Goal: Task Accomplishment & Management: Manage account settings

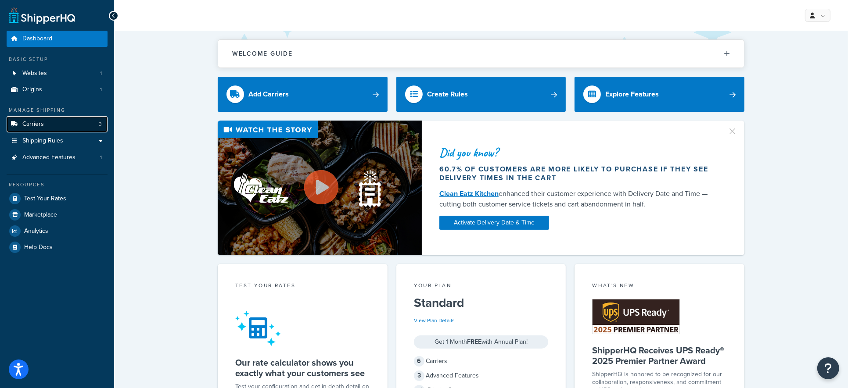
click at [74, 129] on link "Carriers 3" at bounding box center [57, 124] width 101 height 16
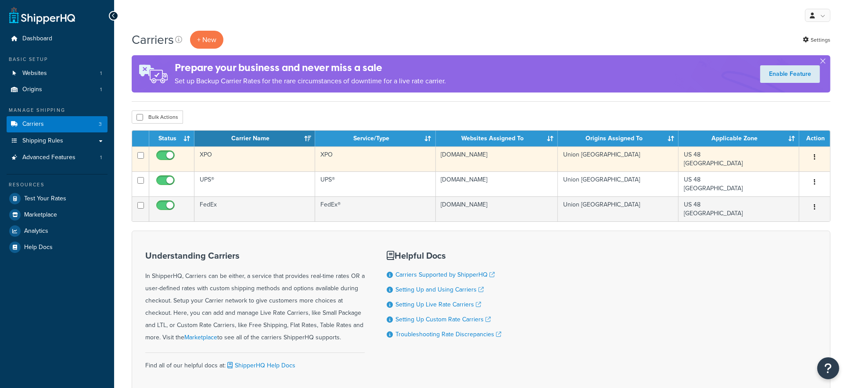
click at [233, 162] on td "XPO" at bounding box center [254, 159] width 121 height 25
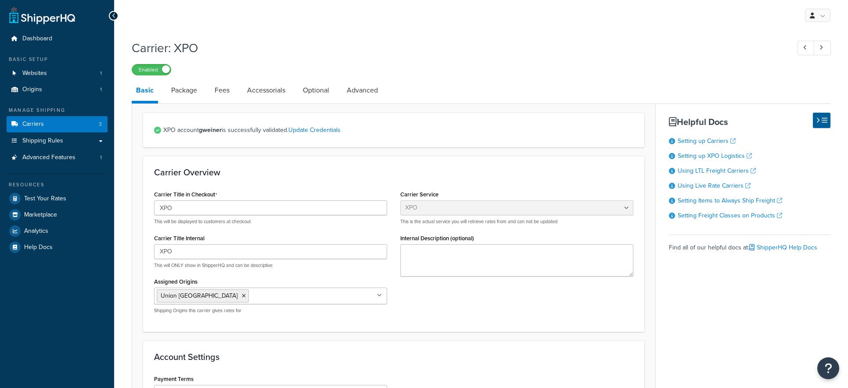
select select "xpoFreight"
click at [179, 86] on link "Package" at bounding box center [184, 90] width 35 height 21
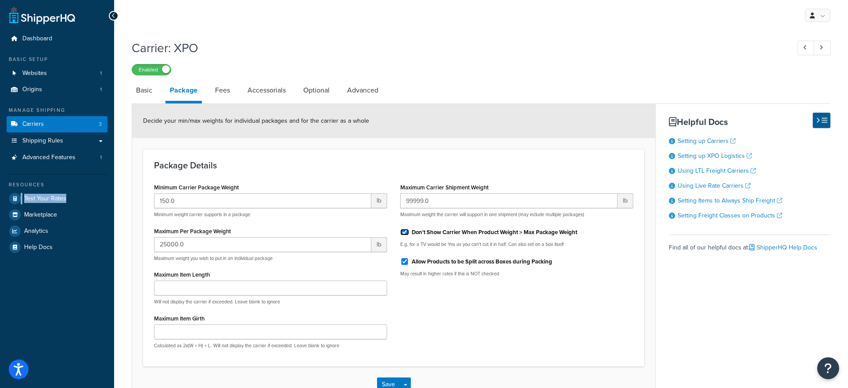
drag, startPoint x: 402, startPoint y: 232, endPoint x: 473, endPoint y: 235, distance: 71.2
click at [402, 232] on input "Don't Show Carrier When Product Weight > Max Package Weight" at bounding box center [404, 232] width 9 height 7
checkbox input "false"
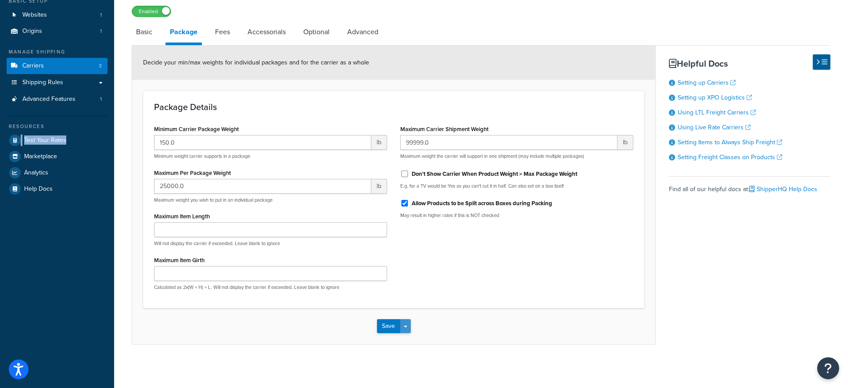
click at [410, 330] on button "Save Dropdown" at bounding box center [405, 326] width 11 height 14
drag, startPoint x: 423, startPoint y: 337, endPoint x: 428, endPoint y: 342, distance: 6.9
click at [423, 337] on button "Save and Edit" at bounding box center [409, 342] width 64 height 18
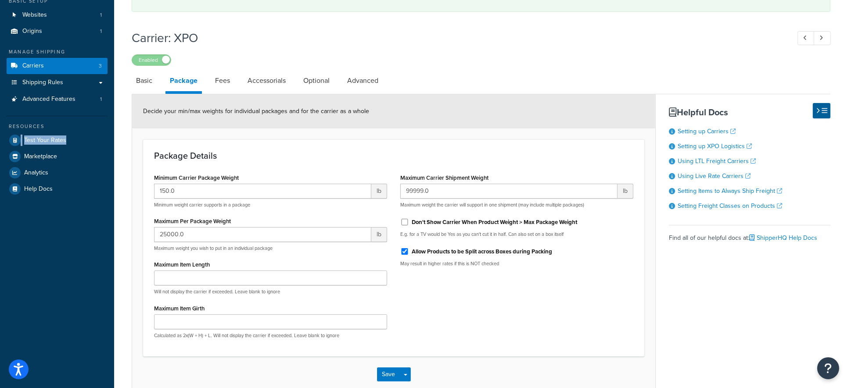
scroll to position [0, 0]
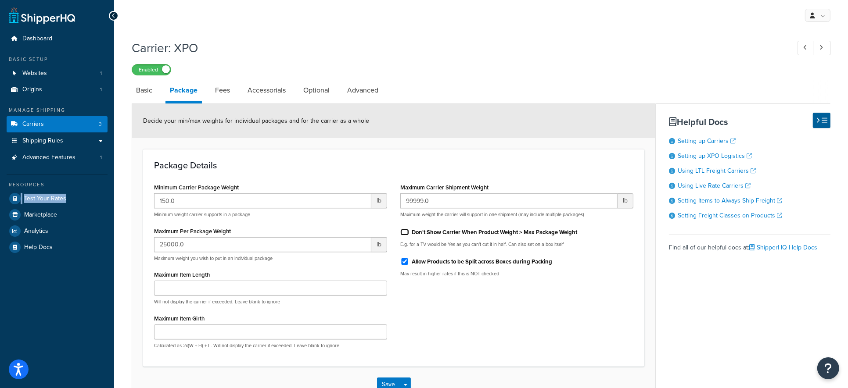
click at [401, 232] on input "Don't Show Carrier When Product Weight > Max Package Weight" at bounding box center [404, 232] width 9 height 7
checkbox input "true"
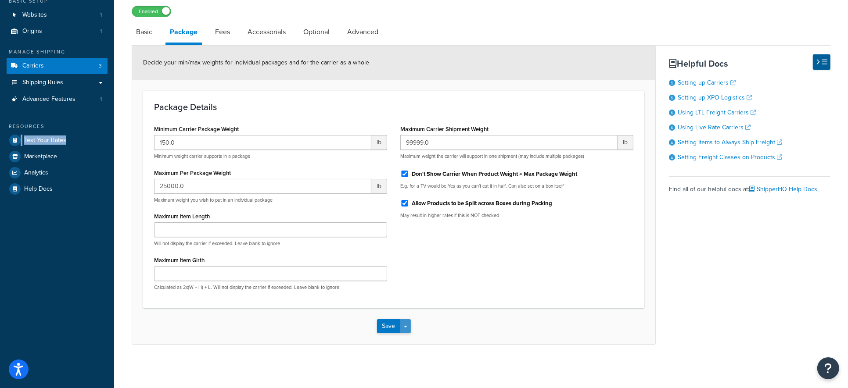
click at [405, 325] on button "Save Dropdown" at bounding box center [405, 326] width 11 height 14
click at [428, 339] on button "Save and Edit" at bounding box center [409, 342] width 64 height 18
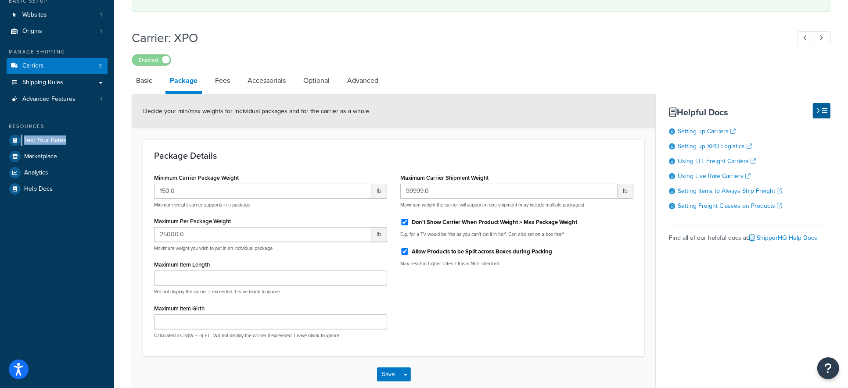
scroll to position [0, 0]
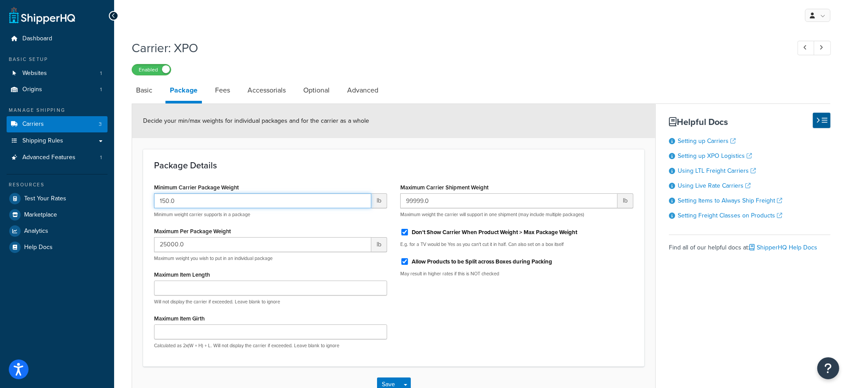
click at [208, 200] on input "150.0" at bounding box center [262, 200] width 217 height 15
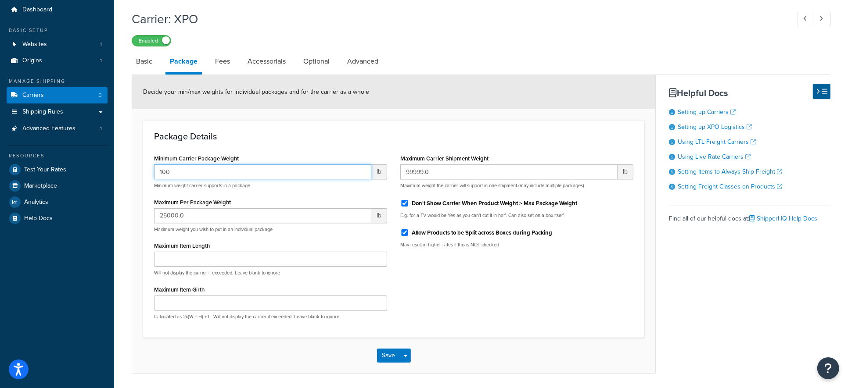
scroll to position [37, 0]
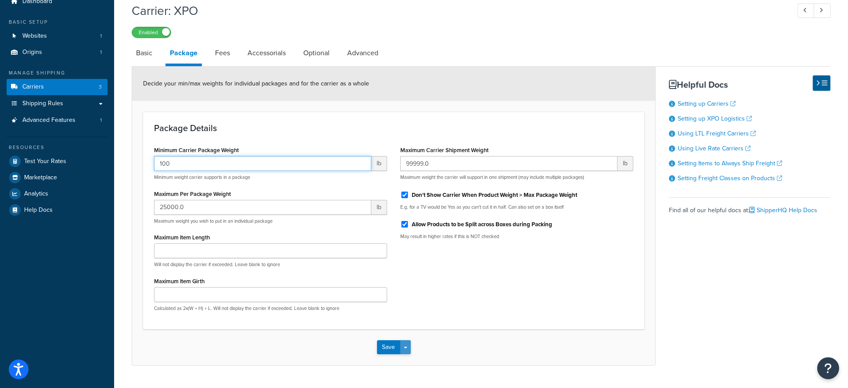
type input "100"
click at [409, 341] on button "Save Dropdown" at bounding box center [405, 347] width 11 height 14
click at [419, 360] on button "Save and Edit" at bounding box center [409, 364] width 64 height 18
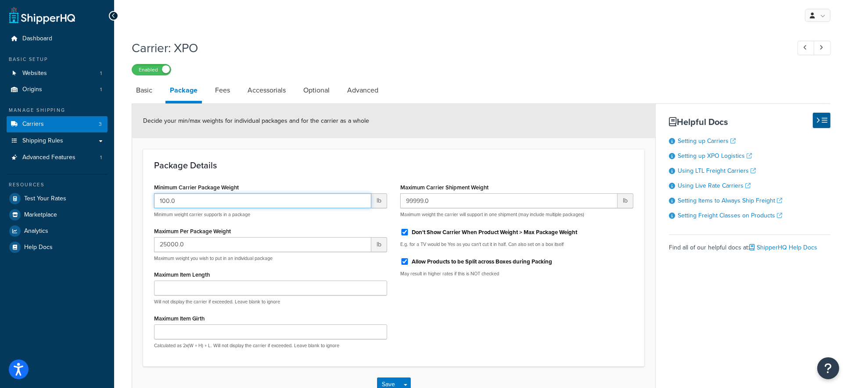
click at [192, 204] on input "100.0" at bounding box center [262, 200] width 217 height 15
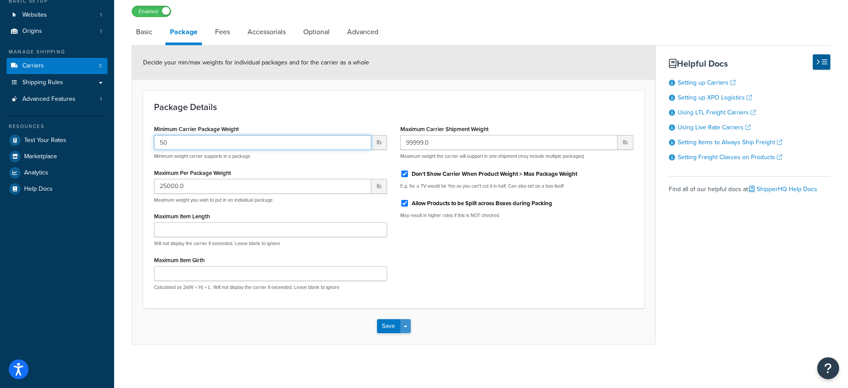
type input "50"
click at [408, 325] on button "Save Dropdown" at bounding box center [405, 326] width 11 height 14
click at [421, 339] on button "Save and Edit" at bounding box center [409, 342] width 64 height 18
drag, startPoint x: 501, startPoint y: 262, endPoint x: 494, endPoint y: 261, distance: 7.2
click at [499, 262] on div "Minimum Carrier Package Weight 50 lb Minimum weight carrier supports in a packa…" at bounding box center [393, 210] width 492 height 175
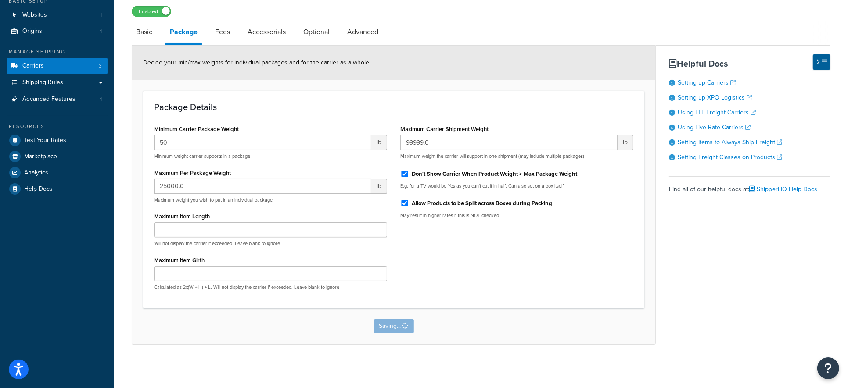
scroll to position [0, 0]
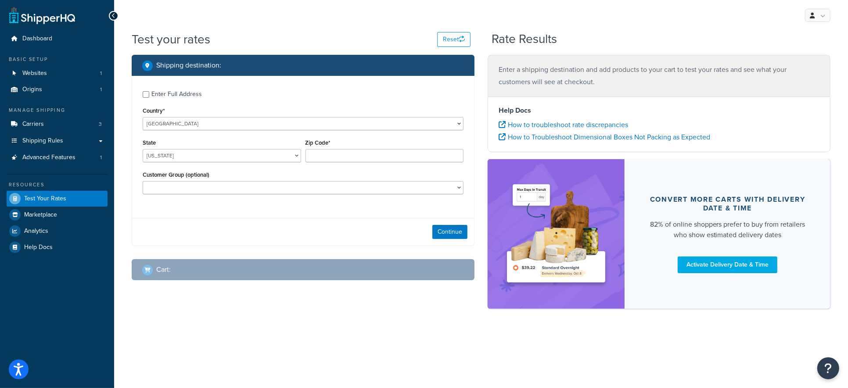
click at [185, 92] on div "Enter Full Address" at bounding box center [176, 94] width 50 height 12
click at [149, 92] on input "Enter Full Address" at bounding box center [146, 94] width 7 height 7
checkbox input "true"
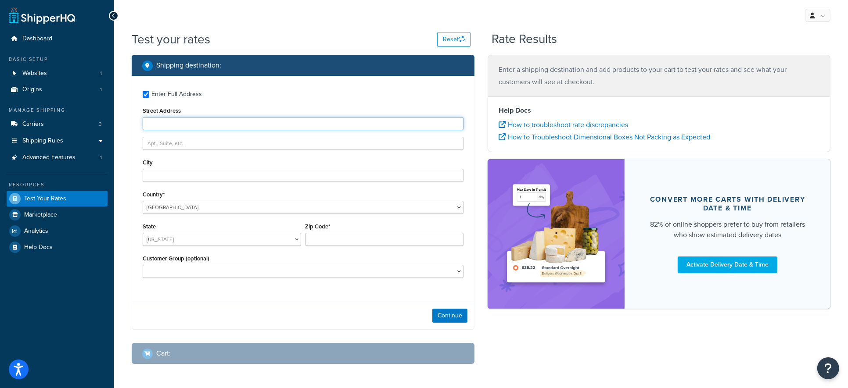
click at [197, 120] on input "Street Address" at bounding box center [303, 123] width 321 height 13
type input "1056 Market Heights"
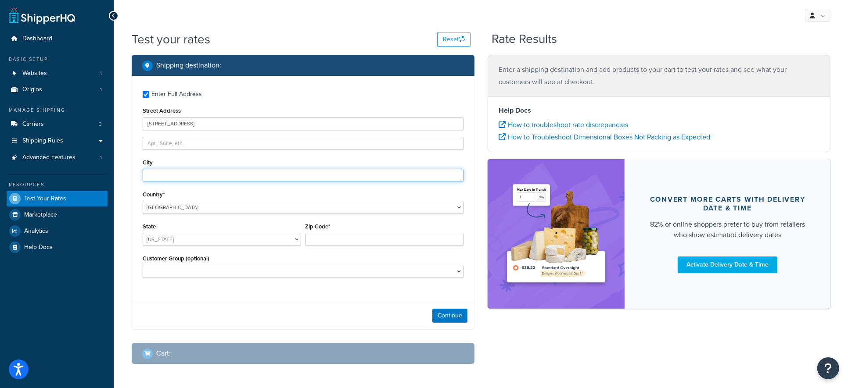
type input "New Braunfels"
select select "TX"
type input "78132"
click at [453, 312] on button "Continue" at bounding box center [449, 316] width 35 height 14
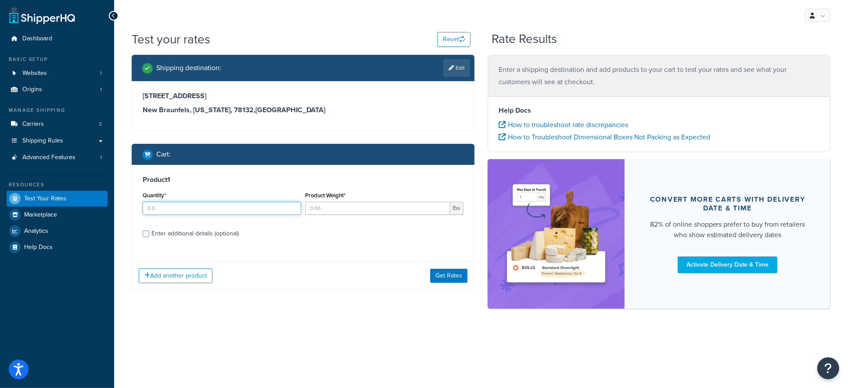
click at [180, 211] on input "Quantity*" at bounding box center [222, 208] width 158 height 13
type input "1"
click at [330, 211] on input "Product Weight*" at bounding box center [377, 208] width 145 height 13
type input "155"
click at [446, 283] on button "Get Rates" at bounding box center [448, 276] width 37 height 14
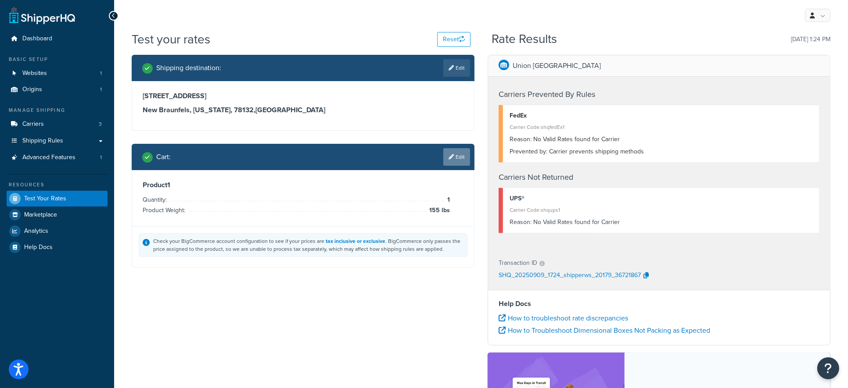
click at [456, 163] on link "Edit" at bounding box center [456, 157] width 27 height 18
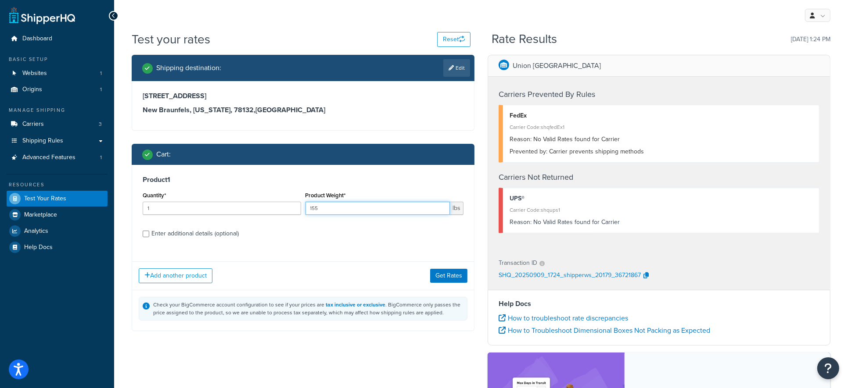
click at [341, 211] on input "155" at bounding box center [377, 208] width 145 height 13
type input "158"
click at [449, 271] on button "Get Rates" at bounding box center [448, 276] width 37 height 14
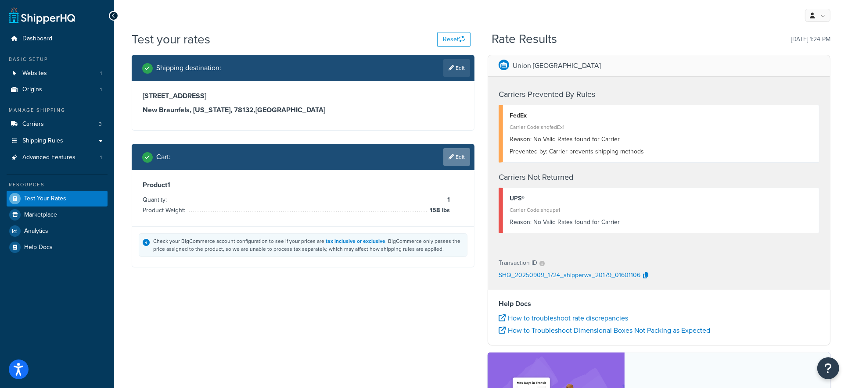
click at [450, 165] on link "Edit" at bounding box center [456, 157] width 27 height 18
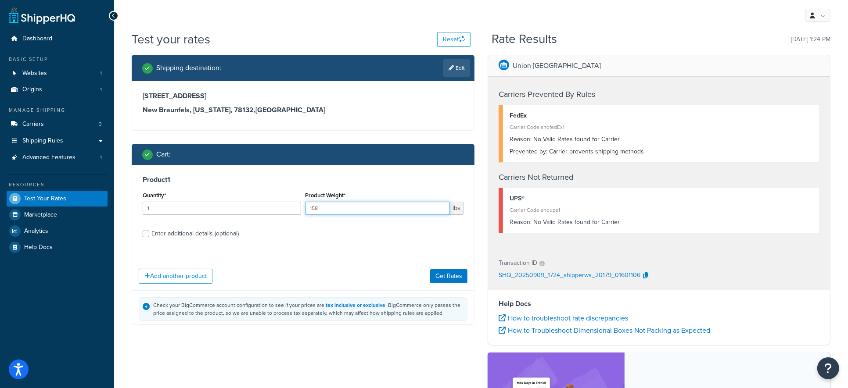
click at [370, 208] on input "158" at bounding box center [377, 208] width 145 height 13
type input "151"
click at [450, 273] on button "Get Rates" at bounding box center [448, 276] width 37 height 14
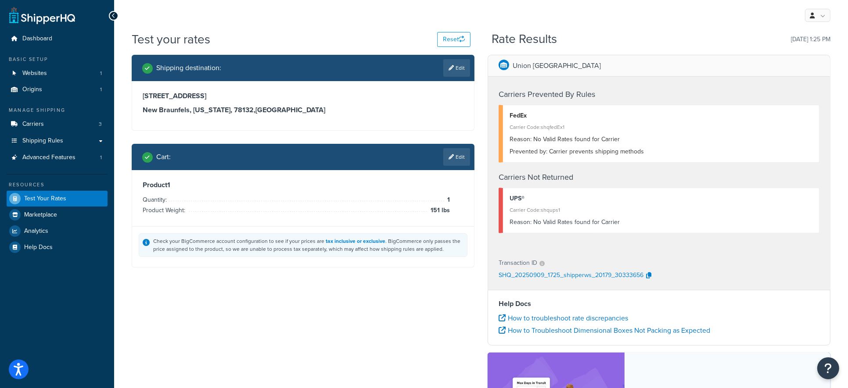
click at [459, 163] on link "Edit" at bounding box center [456, 157] width 27 height 18
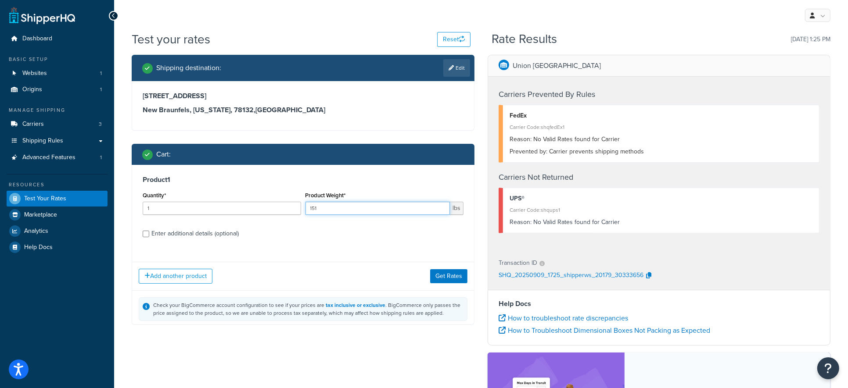
click at [377, 205] on input "151" at bounding box center [377, 208] width 145 height 13
type input "155"
click at [452, 276] on button "Get Rates" at bounding box center [448, 276] width 37 height 14
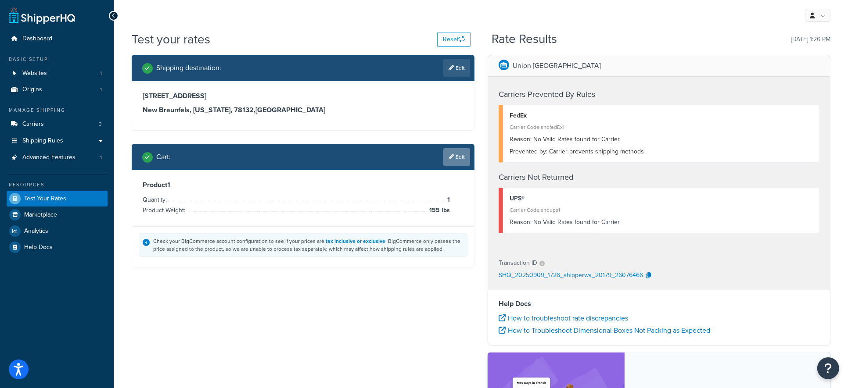
click at [451, 151] on link "Edit" at bounding box center [456, 157] width 27 height 18
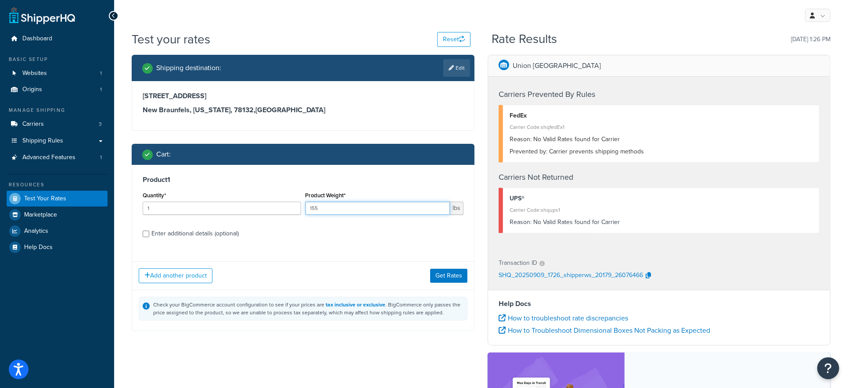
click at [369, 209] on input "155" at bounding box center [377, 208] width 145 height 13
type input "157"
click at [441, 275] on button "Get Rates" at bounding box center [448, 276] width 37 height 14
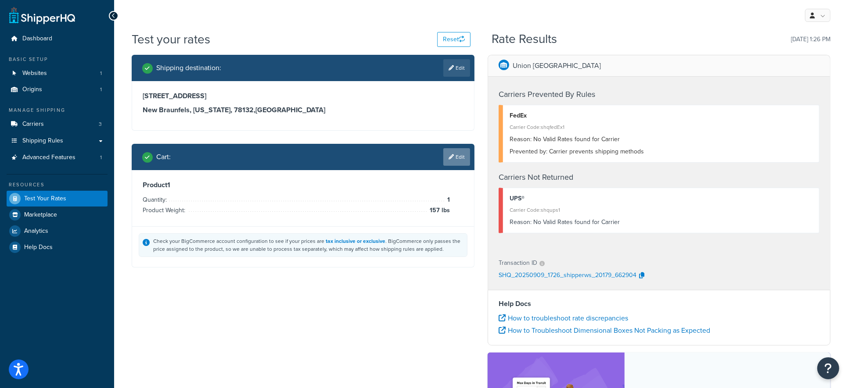
click at [459, 150] on link "Edit" at bounding box center [456, 157] width 27 height 18
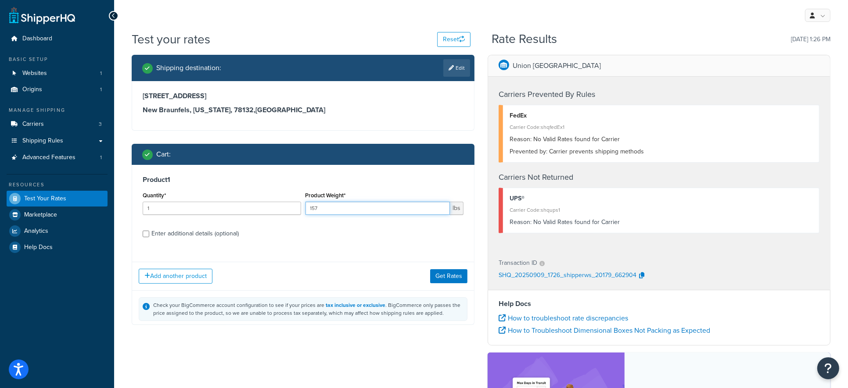
click at [326, 210] on input "157" at bounding box center [377, 208] width 145 height 13
type input "155"
click at [454, 276] on button "Get Rates" at bounding box center [448, 276] width 37 height 14
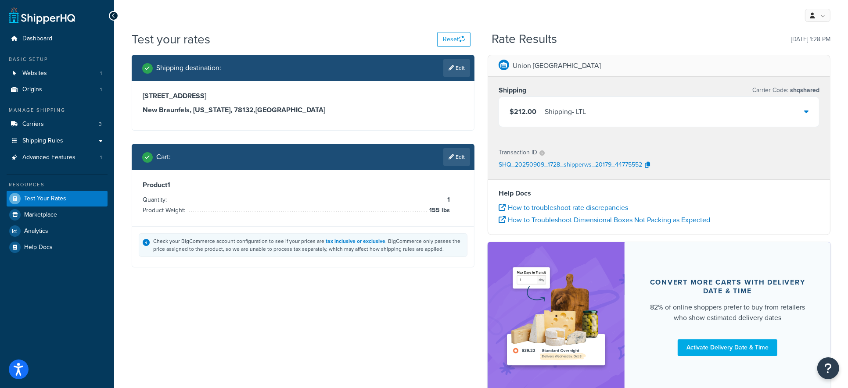
click at [455, 158] on link "Edit" at bounding box center [456, 157] width 27 height 18
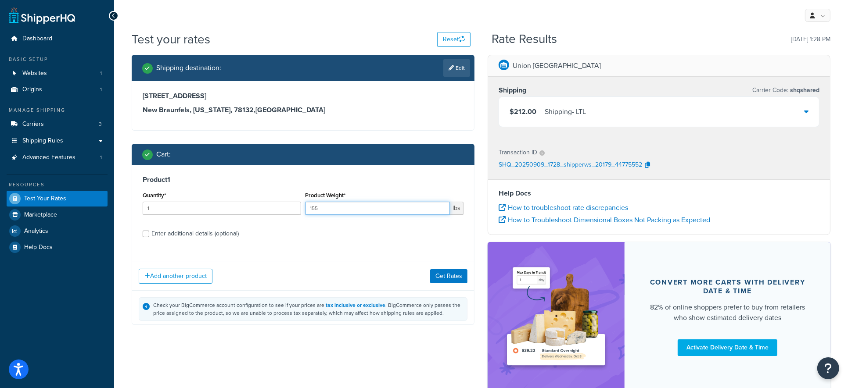
click at [339, 208] on input "155" at bounding box center [377, 208] width 145 height 13
type input "158"
click at [448, 274] on button "Get Rates" at bounding box center [448, 276] width 37 height 14
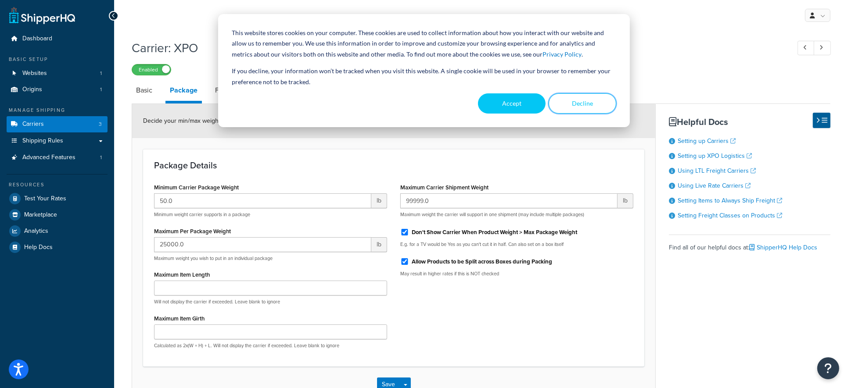
click at [579, 104] on button "Decline" at bounding box center [582, 103] width 68 height 20
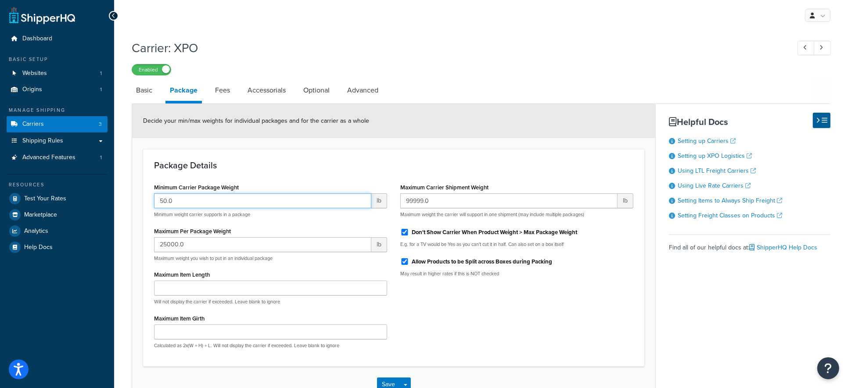
click at [229, 202] on input "50.0" at bounding box center [262, 200] width 217 height 15
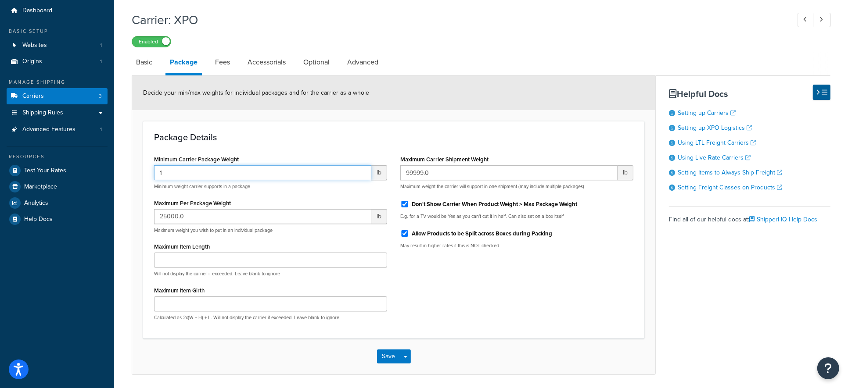
scroll to position [29, 0]
type input "1"
click at [408, 355] on button "Save Dropdown" at bounding box center [405, 356] width 11 height 14
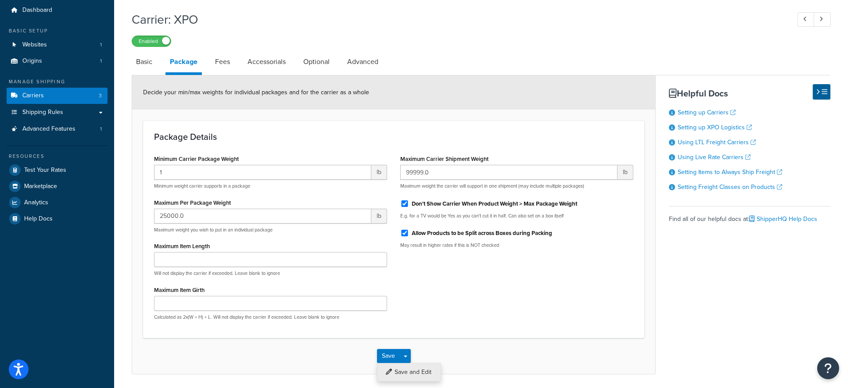
click at [426, 369] on button "Save and Edit" at bounding box center [409, 372] width 64 height 18
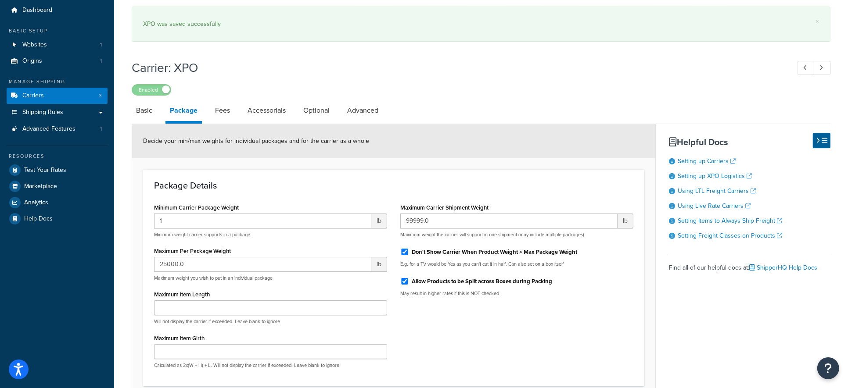
scroll to position [0, 0]
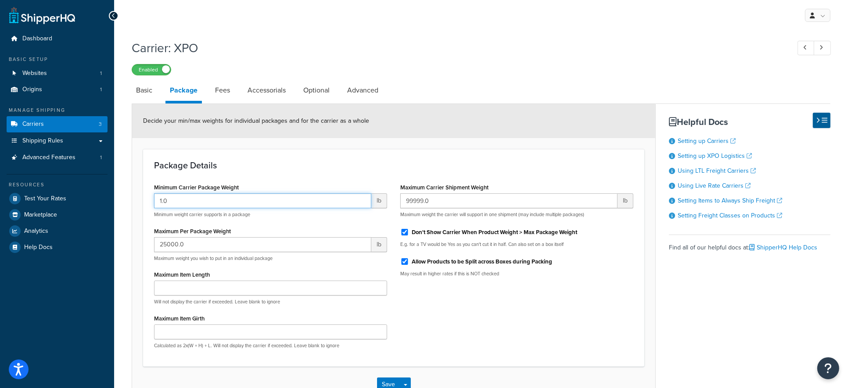
click at [247, 202] on input "1.0" at bounding box center [262, 200] width 217 height 15
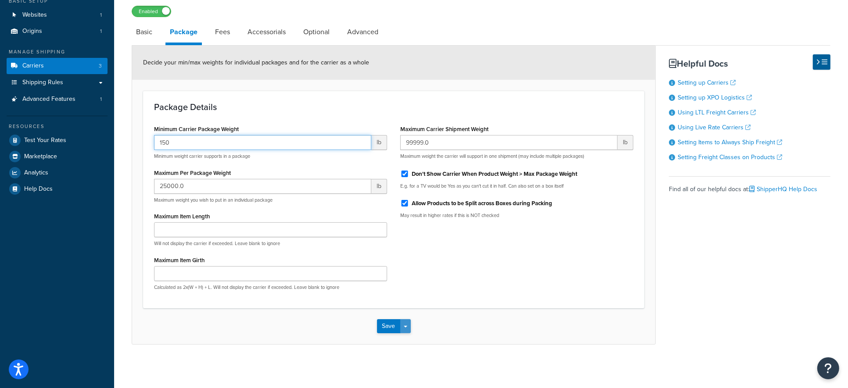
type input "150"
click at [408, 325] on button "Save Dropdown" at bounding box center [405, 326] width 11 height 14
click at [423, 339] on button "Save and Edit" at bounding box center [409, 342] width 64 height 18
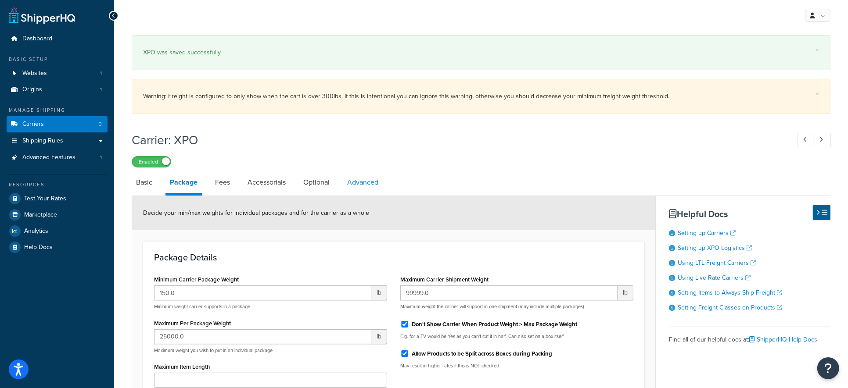
click at [363, 180] on link "Advanced" at bounding box center [363, 182] width 40 height 21
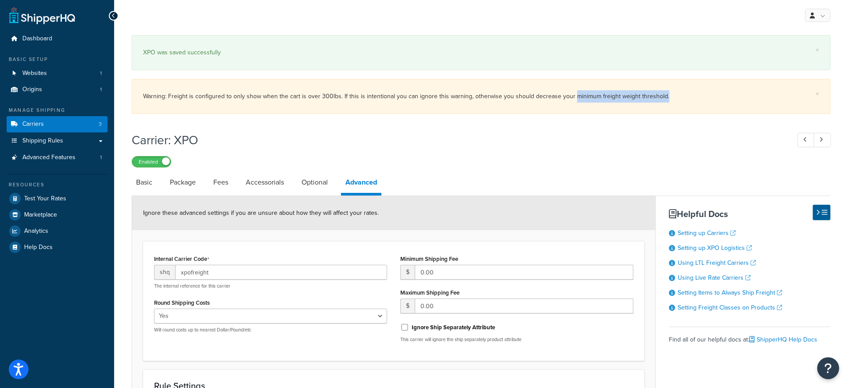
drag, startPoint x: 572, startPoint y: 97, endPoint x: 670, endPoint y: 97, distance: 97.8
click at [670, 97] on div "Warning: Freight is configured to only show when the cart is over 300lbs. If th…" at bounding box center [481, 96] width 676 height 12
copy div "minimum freight weight threshold."
click at [308, 180] on link "Optional" at bounding box center [314, 182] width 35 height 21
select select "55"
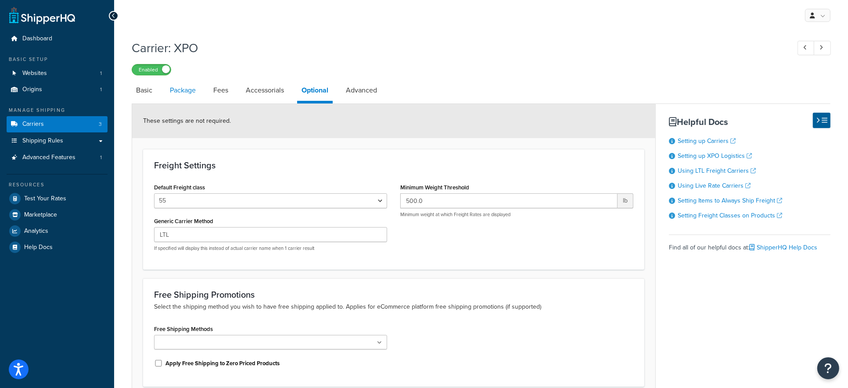
click at [184, 91] on link "Package" at bounding box center [182, 90] width 35 height 21
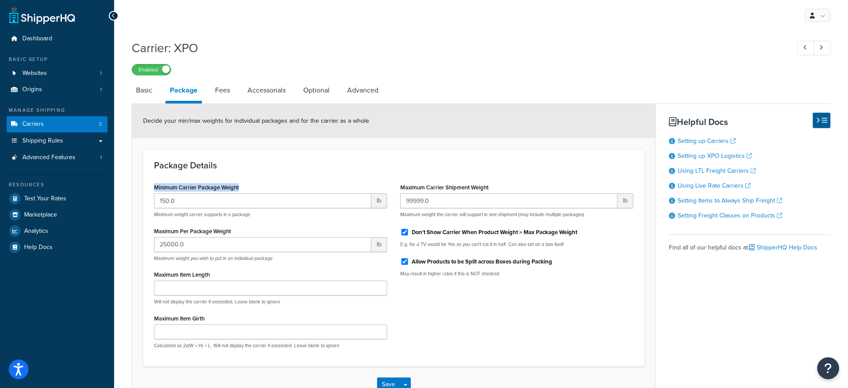
drag, startPoint x: 199, startPoint y: 182, endPoint x: 154, endPoint y: 182, distance: 45.6
click at [154, 182] on div "Minimum Carrier Package Weight 150.0 lb Minimum weight carrier supports in a pa…" at bounding box center [270, 199] width 233 height 37
click at [354, 88] on link "Advanced" at bounding box center [363, 90] width 40 height 21
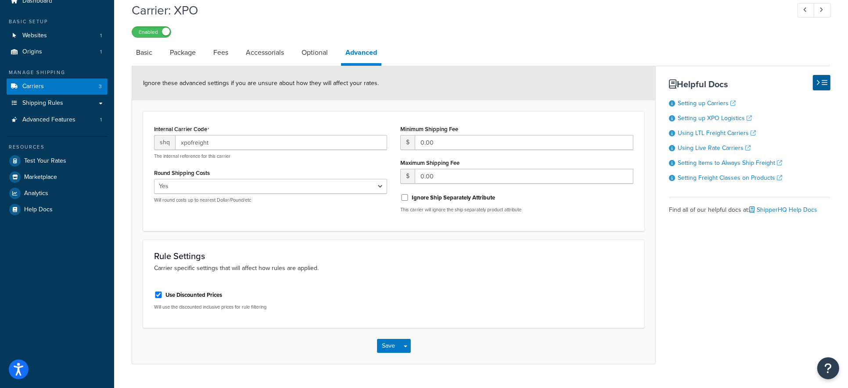
scroll to position [38, 0]
click at [311, 49] on link "Optional" at bounding box center [314, 52] width 35 height 21
select select "55"
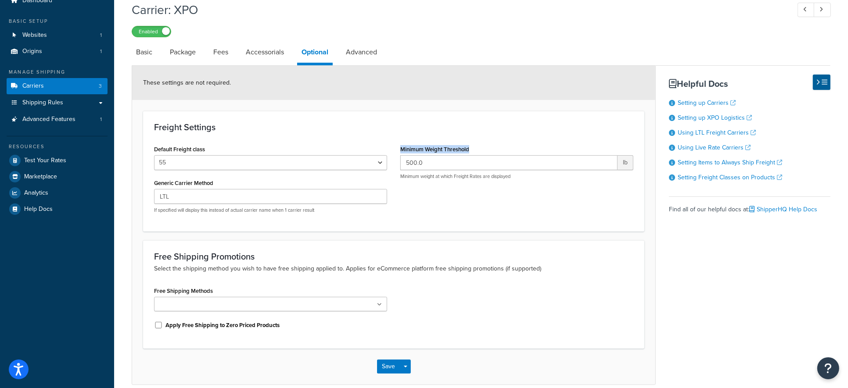
drag, startPoint x: 437, startPoint y: 146, endPoint x: 398, endPoint y: 146, distance: 38.2
click at [398, 146] on div "Minimum Weight Threshold 500.0 lb Minimum weight at which Freight Rates are dis…" at bounding box center [517, 164] width 246 height 43
click at [469, 161] on input "500.0" at bounding box center [508, 162] width 217 height 15
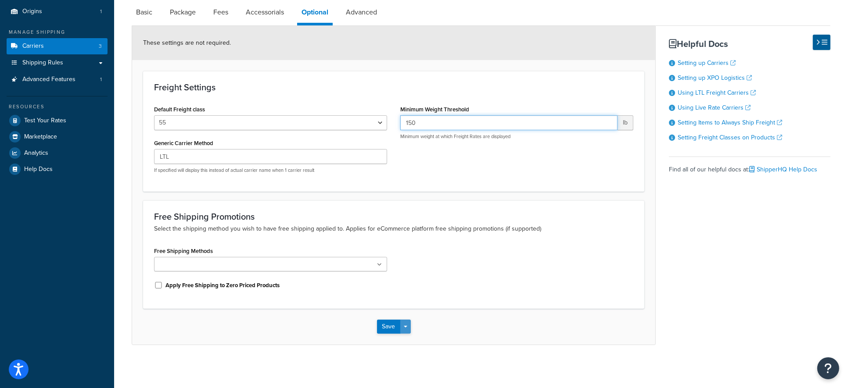
type input "150"
click at [408, 322] on button "Save Dropdown" at bounding box center [405, 327] width 11 height 14
click at [422, 334] on button "Save and Edit" at bounding box center [409, 343] width 64 height 18
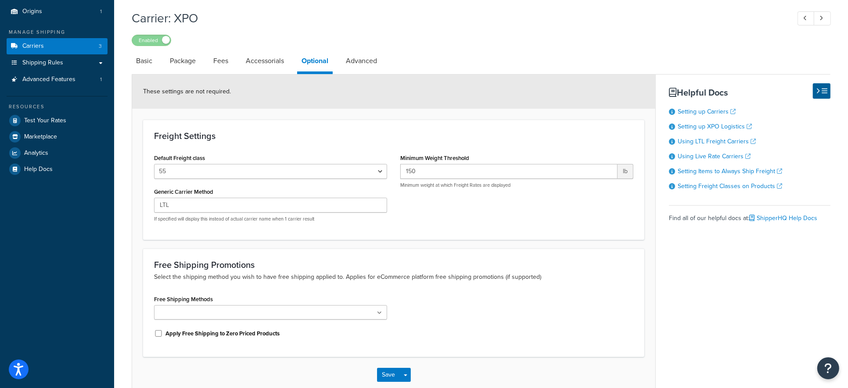
scroll to position [0, 0]
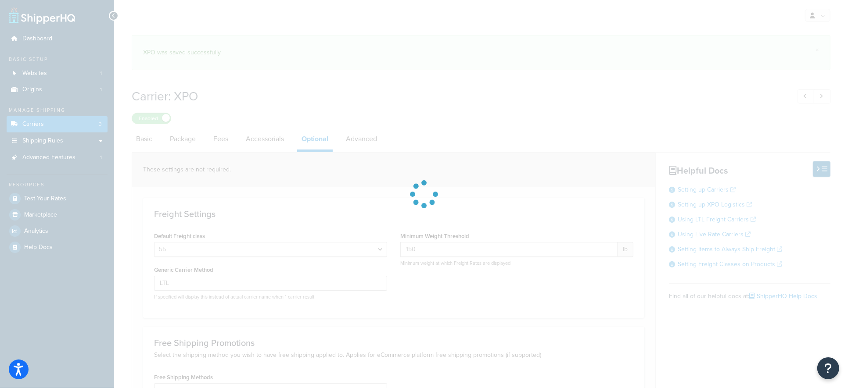
select select "55"
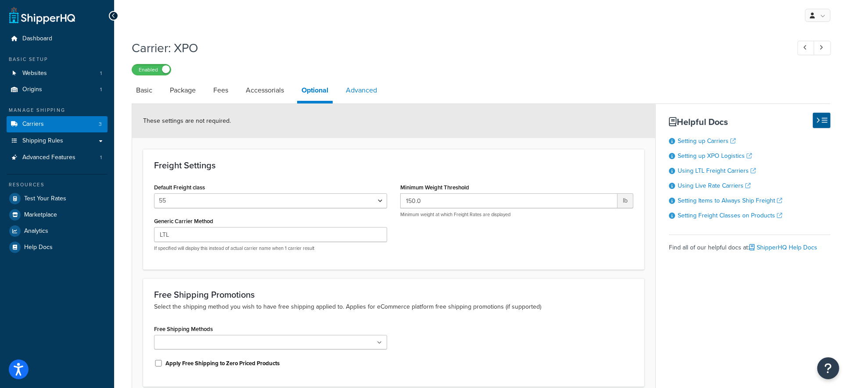
click at [353, 91] on link "Advanced" at bounding box center [361, 90] width 40 height 21
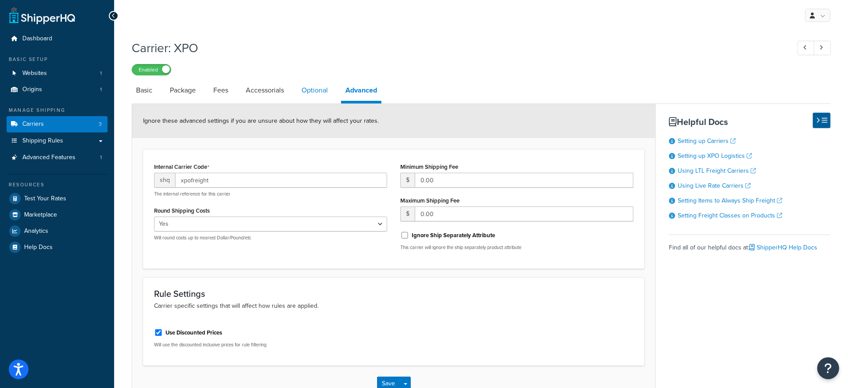
click at [317, 93] on link "Optional" at bounding box center [314, 90] width 35 height 21
select select "55"
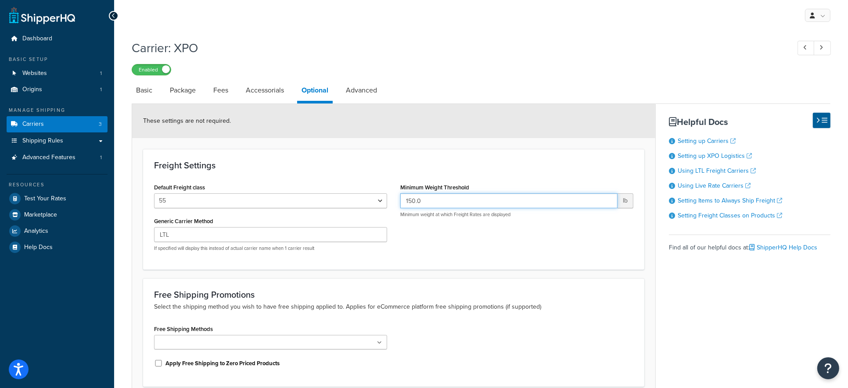
click at [463, 197] on input "150.0" at bounding box center [508, 200] width 217 height 15
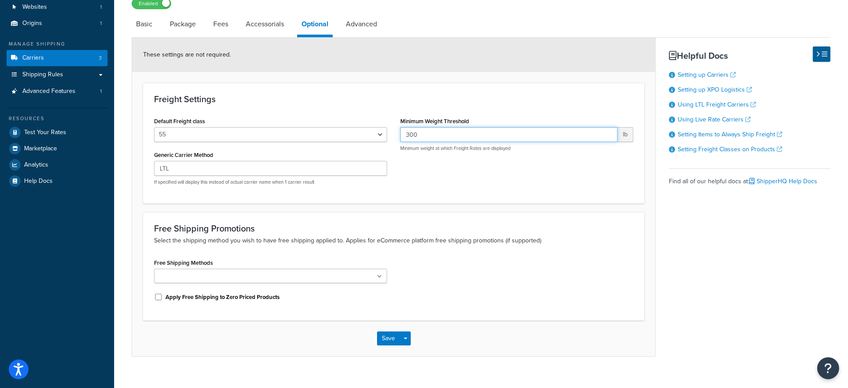
scroll to position [78, 0]
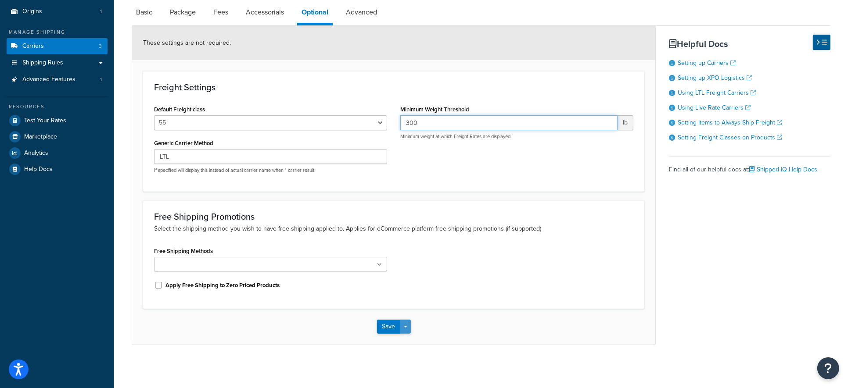
type input "300"
click at [410, 322] on button "Save Dropdown" at bounding box center [405, 327] width 11 height 14
drag, startPoint x: 431, startPoint y: 340, endPoint x: 449, endPoint y: 321, distance: 26.4
click at [430, 340] on button "Save and Edit" at bounding box center [409, 343] width 64 height 18
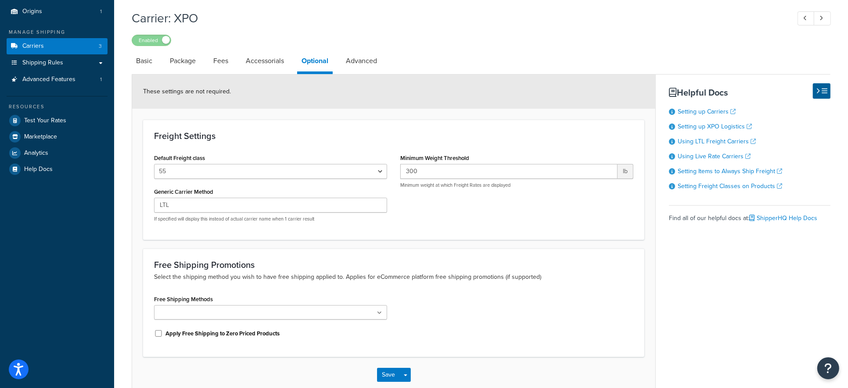
scroll to position [0, 0]
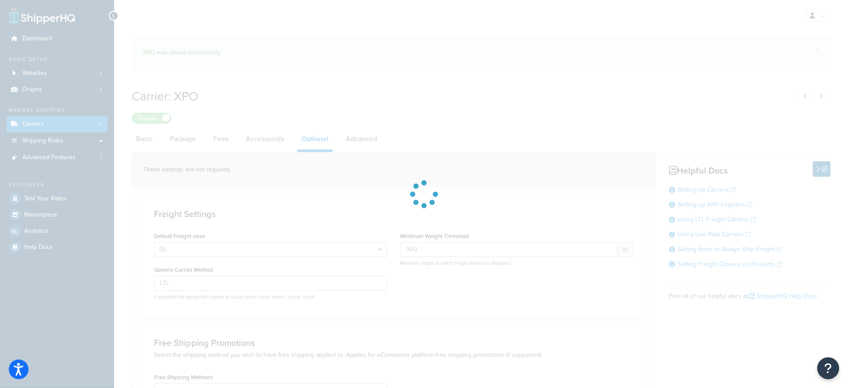
select select "55"
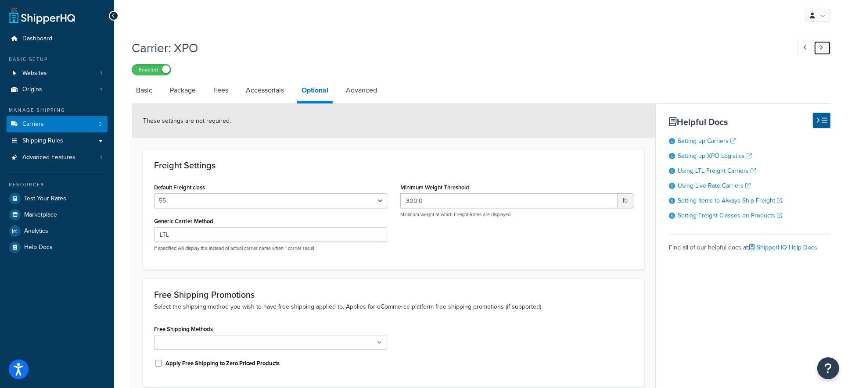
click at [822, 49] on icon at bounding box center [821, 48] width 4 height 6
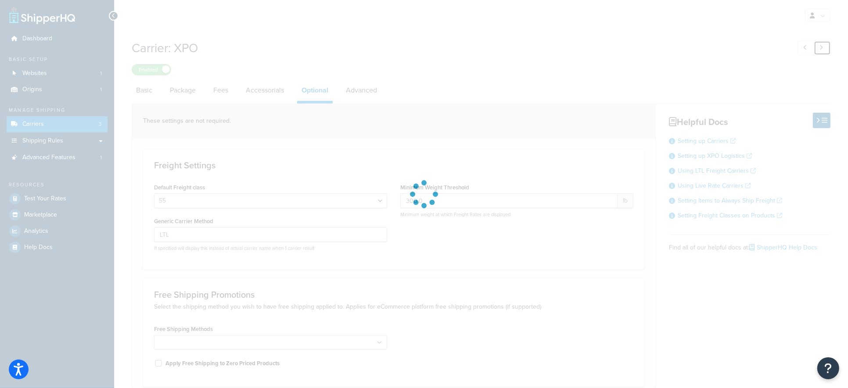
select select "business"
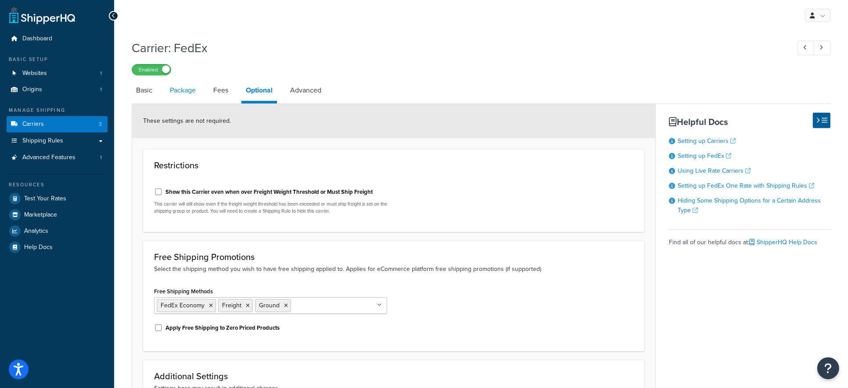
click at [183, 94] on link "Package" at bounding box center [182, 90] width 35 height 21
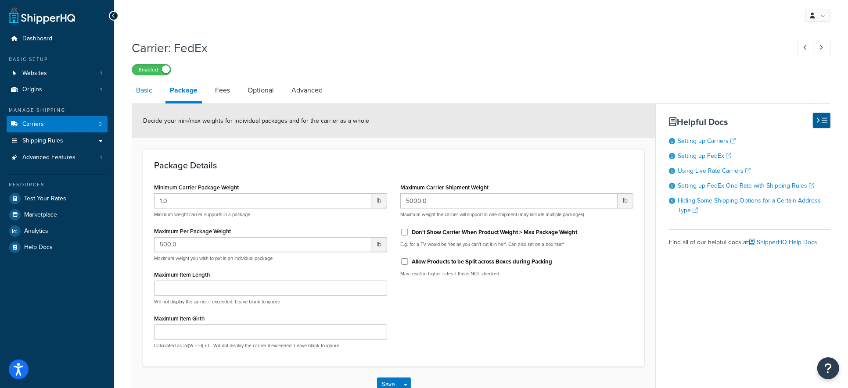
click at [147, 97] on link "Basic" at bounding box center [144, 90] width 25 height 21
select select "fedEx"
select select "REGULAR_PICKUP"
select select "YOUR_PACKAGING"
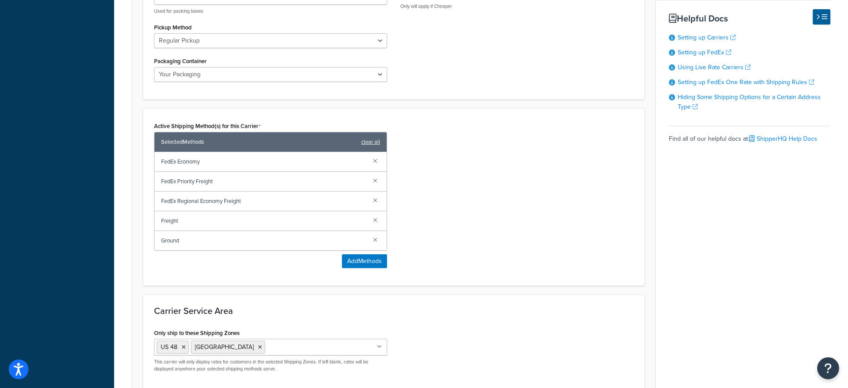
scroll to position [439, 0]
drag, startPoint x: 282, startPoint y: 125, endPoint x: 156, endPoint y: 121, distance: 126.0
click at [156, 121] on div "Active Shipping Method(s) for this Carrier Selected Methods clear all FedEx Eco…" at bounding box center [270, 184] width 233 height 131
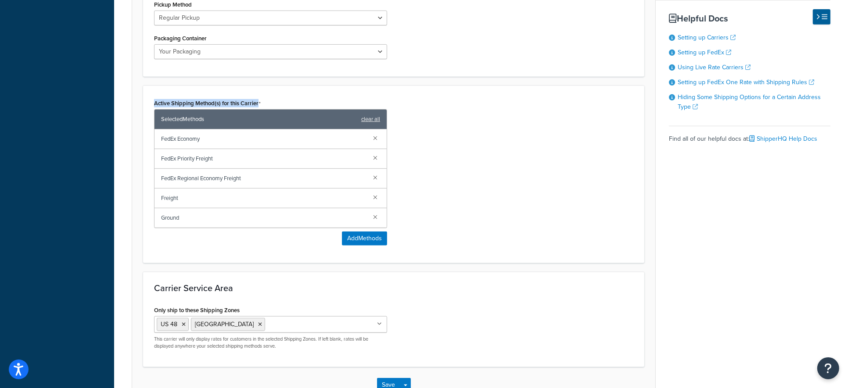
scroll to position [0, 0]
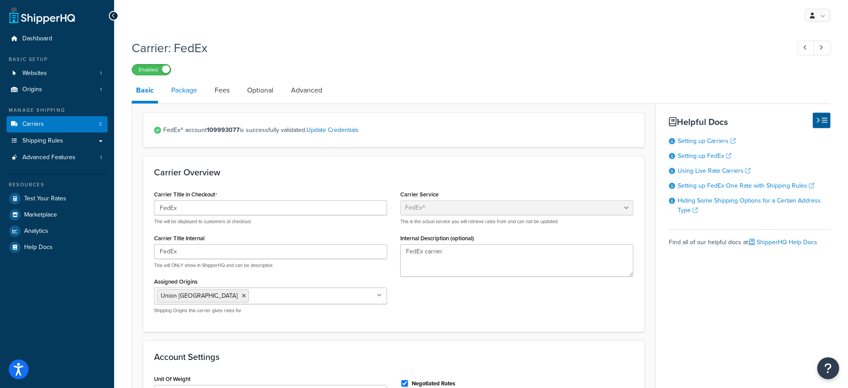
click at [179, 92] on link "Package" at bounding box center [184, 90] width 35 height 21
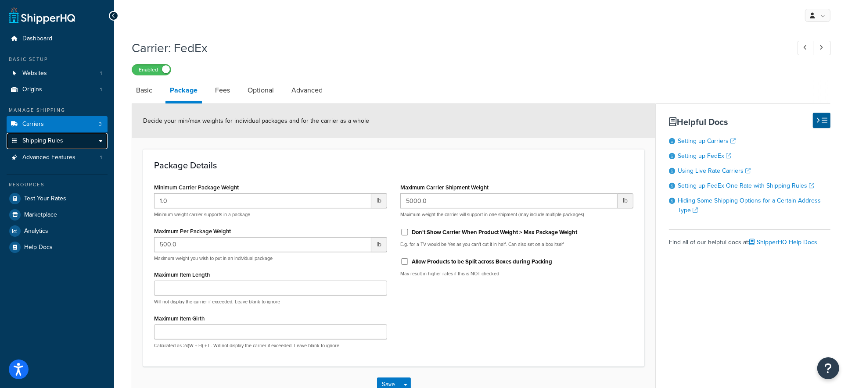
click at [55, 147] on link "Shipping Rules" at bounding box center [57, 141] width 101 height 16
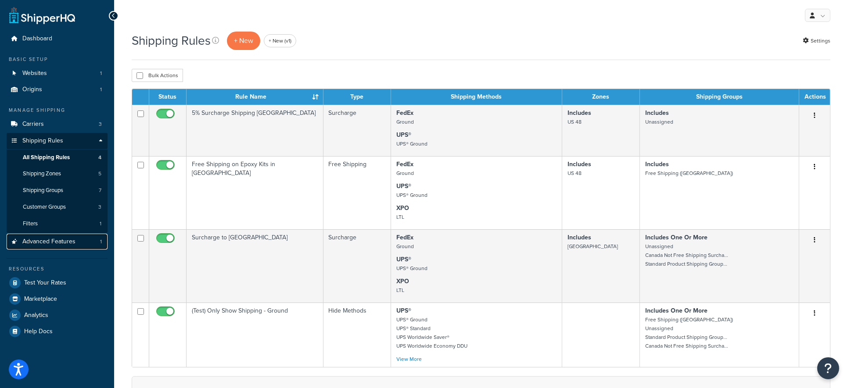
click at [47, 239] on span "Advanced Features" at bounding box center [48, 241] width 53 height 7
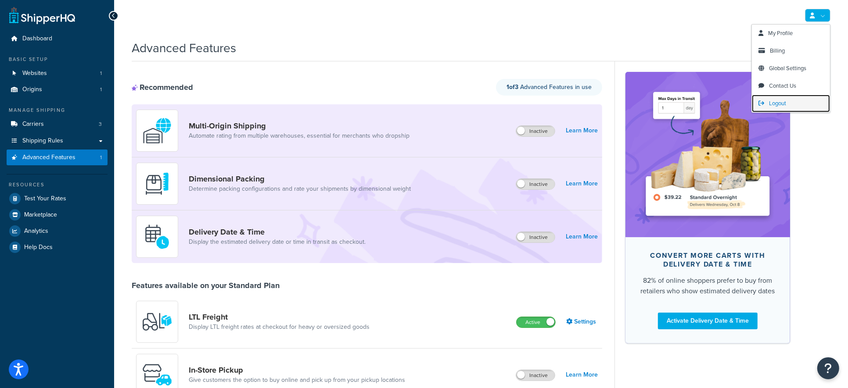
drag, startPoint x: 771, startPoint y: 104, endPoint x: 764, endPoint y: 99, distance: 8.4
click at [770, 103] on span "Logout" at bounding box center [777, 103] width 17 height 8
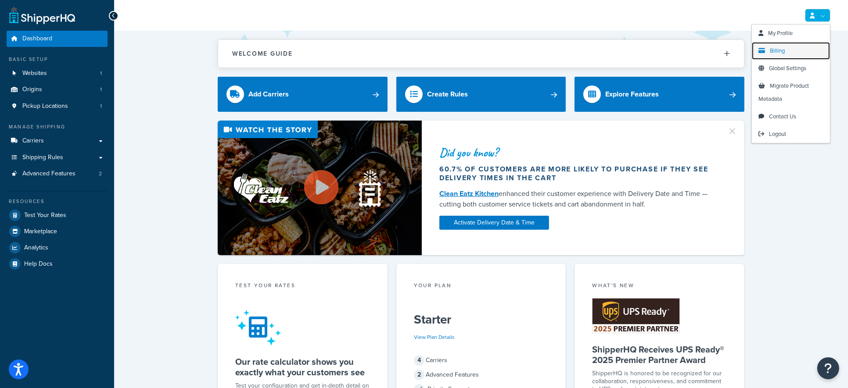
drag, startPoint x: 775, startPoint y: 50, endPoint x: 758, endPoint y: 49, distance: 17.6
click at [775, 50] on span "Billing" at bounding box center [777, 51] width 15 height 8
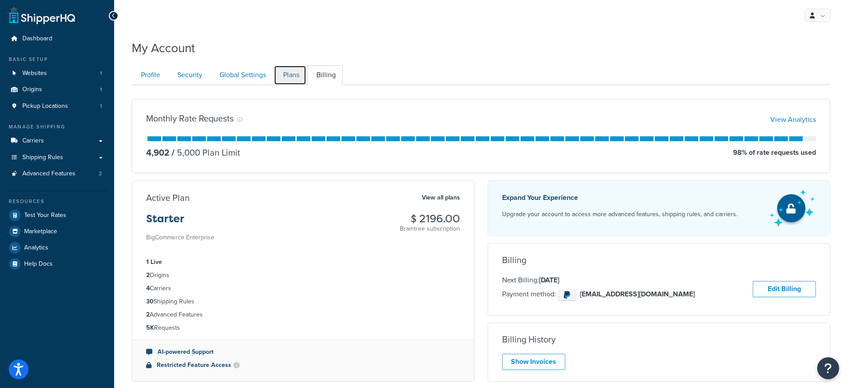
drag, startPoint x: 286, startPoint y: 75, endPoint x: 332, endPoint y: 22, distance: 69.6
click at [286, 75] on link "Plans" at bounding box center [290, 75] width 32 height 20
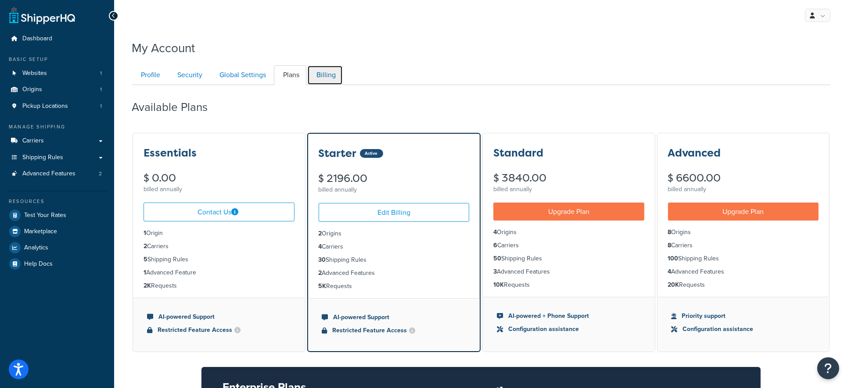
click at [327, 77] on link "Billing" at bounding box center [325, 75] width 36 height 20
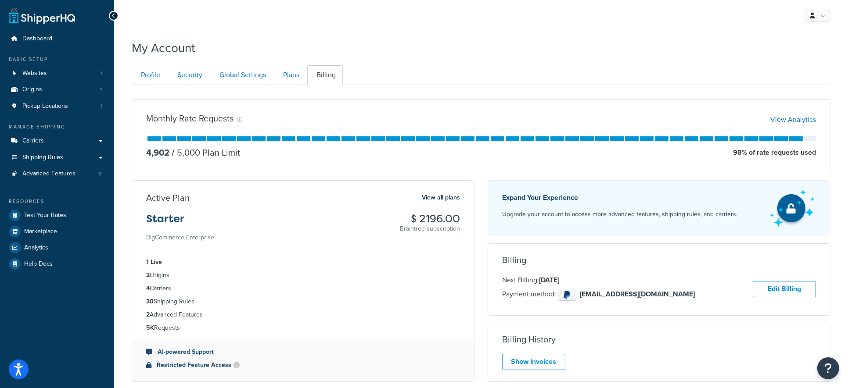
scroll to position [85, 0]
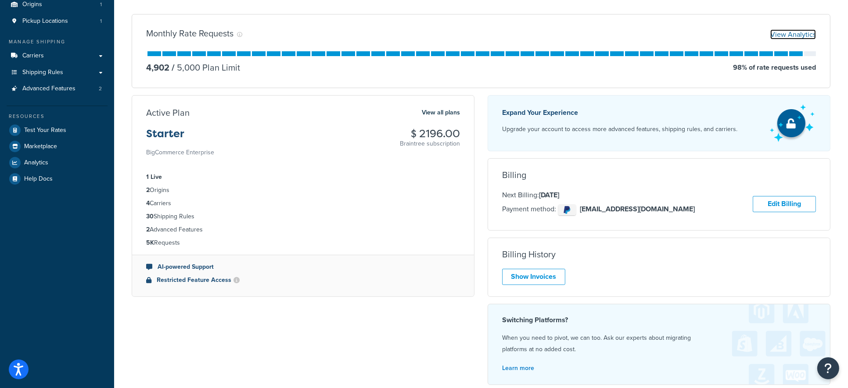
click at [796, 32] on link "View Analytics" at bounding box center [793, 34] width 46 height 10
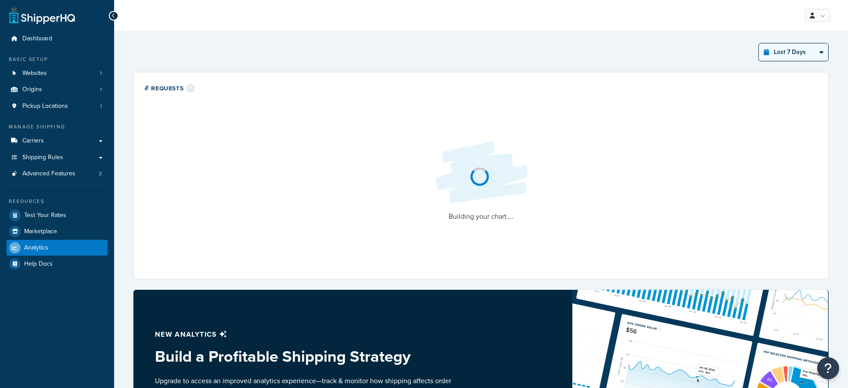
click at [787, 50] on select "Last 24 Hours Last 7 Days Last 30 Days Last 3 Months Last 6 Months Last 12 Mont…" at bounding box center [793, 52] width 69 height 18
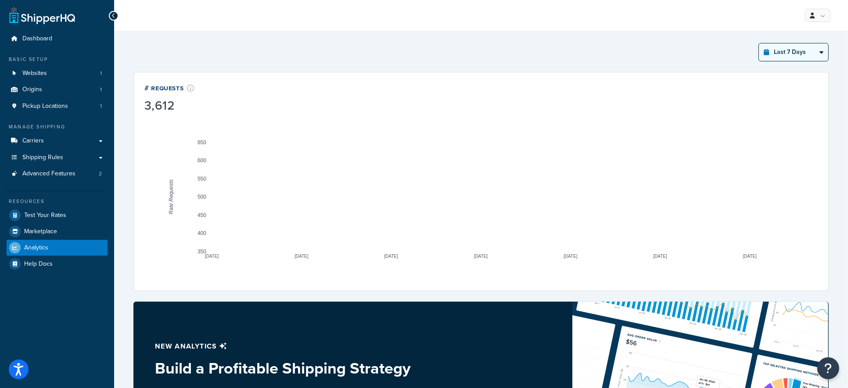
select select "last_30_days"
click at [759, 43] on select "Last 24 Hours Last 7 Days Last 30 Days Last 3 Months Last 6 Months Last 12 Mont…" at bounding box center [793, 52] width 69 height 18
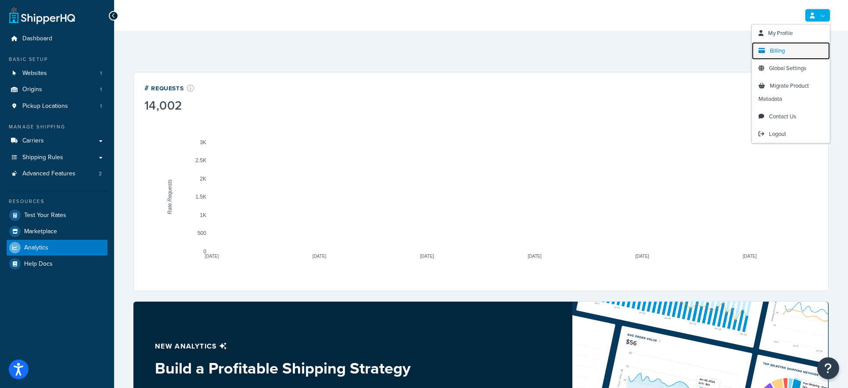
click at [790, 48] on link "Billing" at bounding box center [791, 51] width 78 height 18
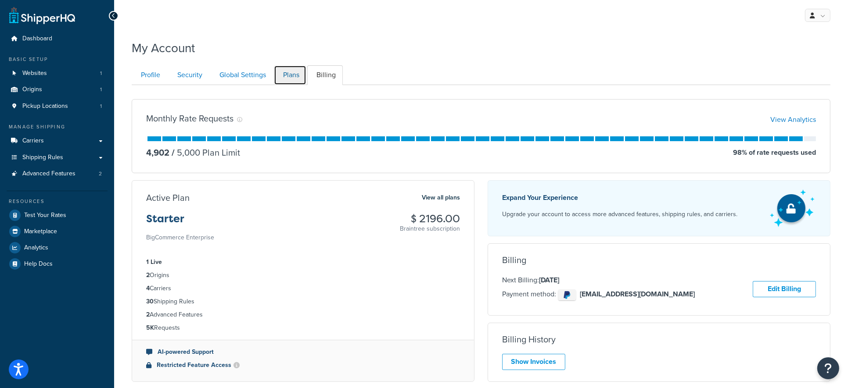
click at [287, 78] on link "Plans" at bounding box center [290, 75] width 32 height 20
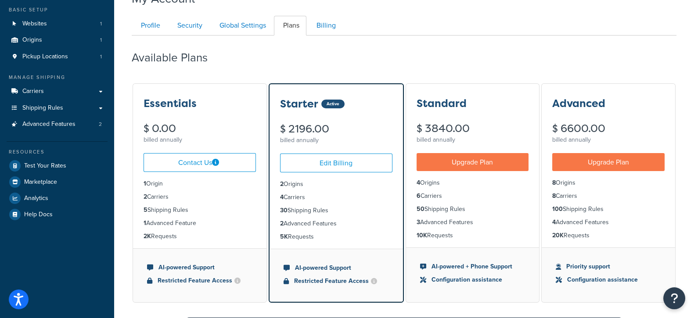
scroll to position [54, 0]
